Goal: Browse casually: Explore the website without a specific task or goal

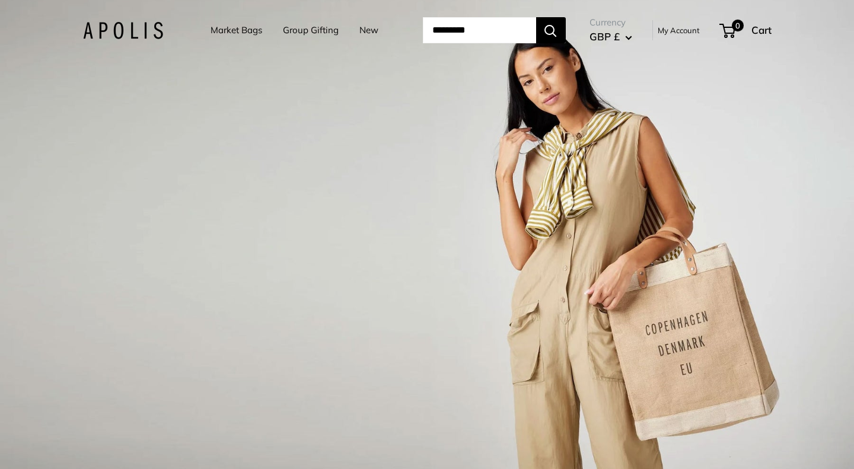
click at [236, 32] on link "Market Bags" at bounding box center [237, 30] width 52 height 17
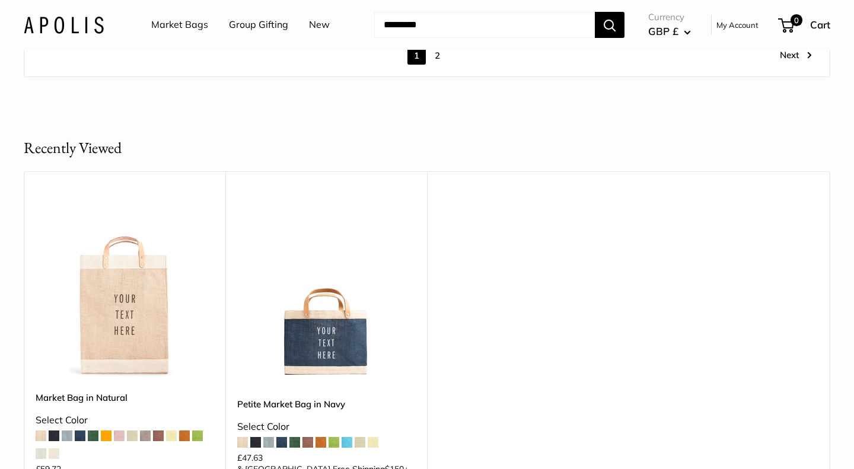
scroll to position [7024, 0]
click at [320, 26] on link "New" at bounding box center [319, 25] width 21 height 18
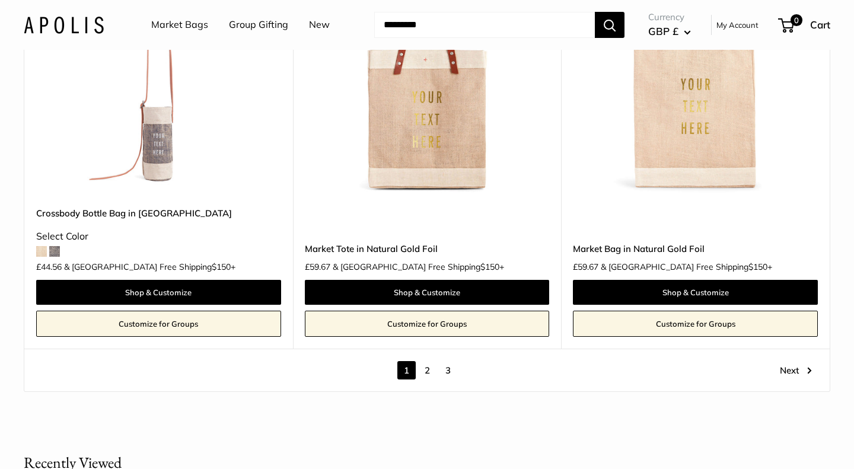
scroll to position [6607, 0]
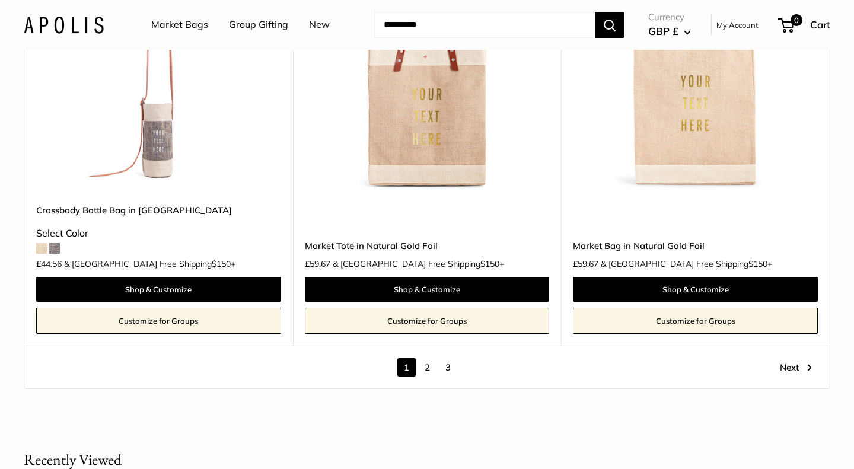
click at [428, 358] on link "2" at bounding box center [427, 367] width 18 height 18
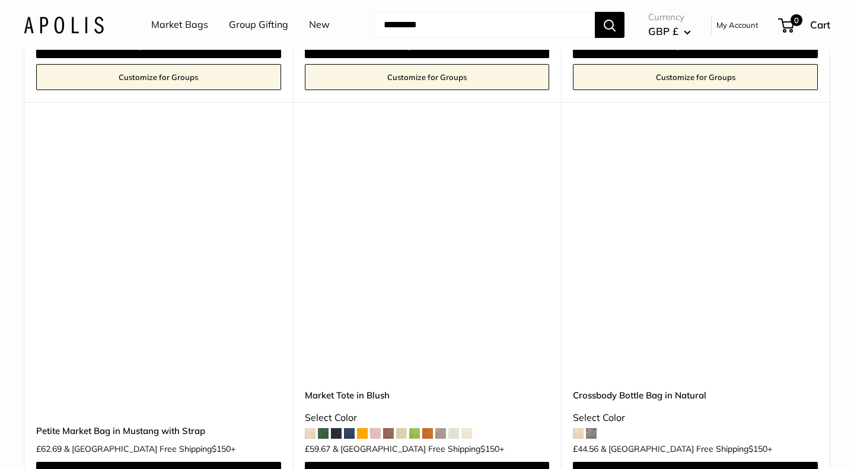
scroll to position [2110, 0]
